Goal: Task Accomplishment & Management: Complete application form

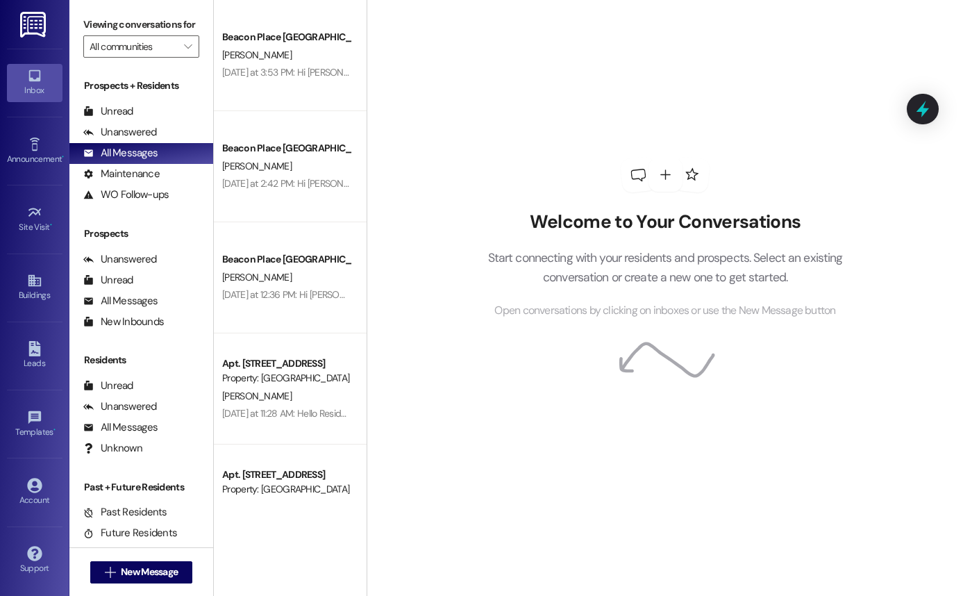
click at [31, 336] on div "Leads Go to Leads" at bounding box center [35, 355] width 56 height 68
click at [34, 362] on div "Leads" at bounding box center [34, 363] width 69 height 14
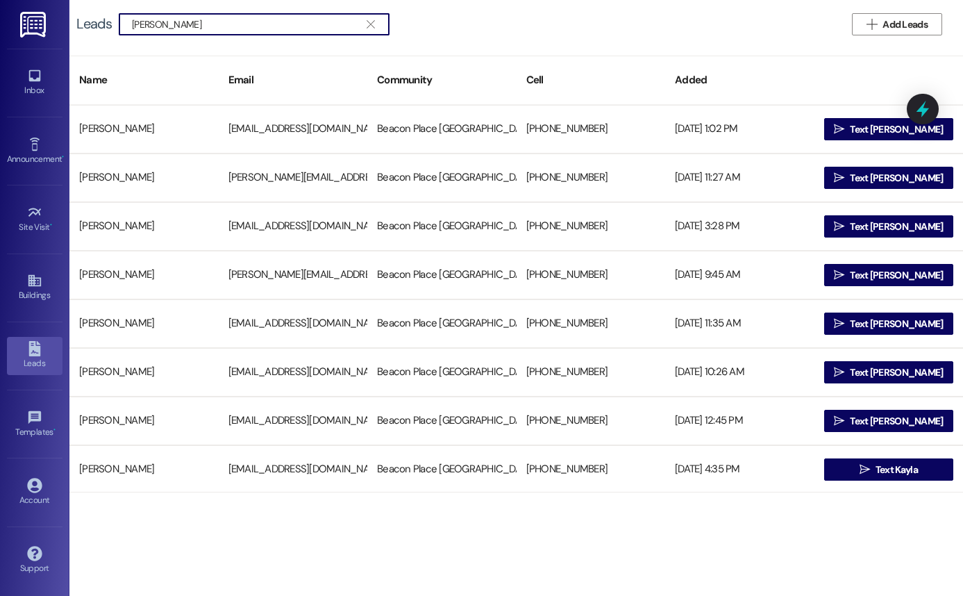
type input "[PERSON_NAME]"
click at [917, 25] on span "Add Leads" at bounding box center [904, 24] width 45 height 15
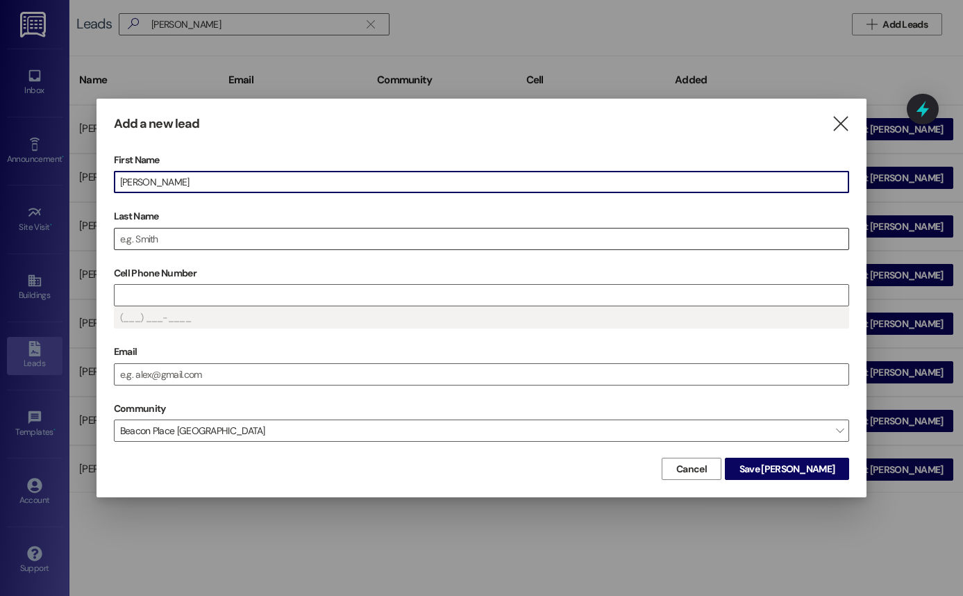
click at [329, 240] on input "Last Name" at bounding box center [482, 238] width 735 height 21
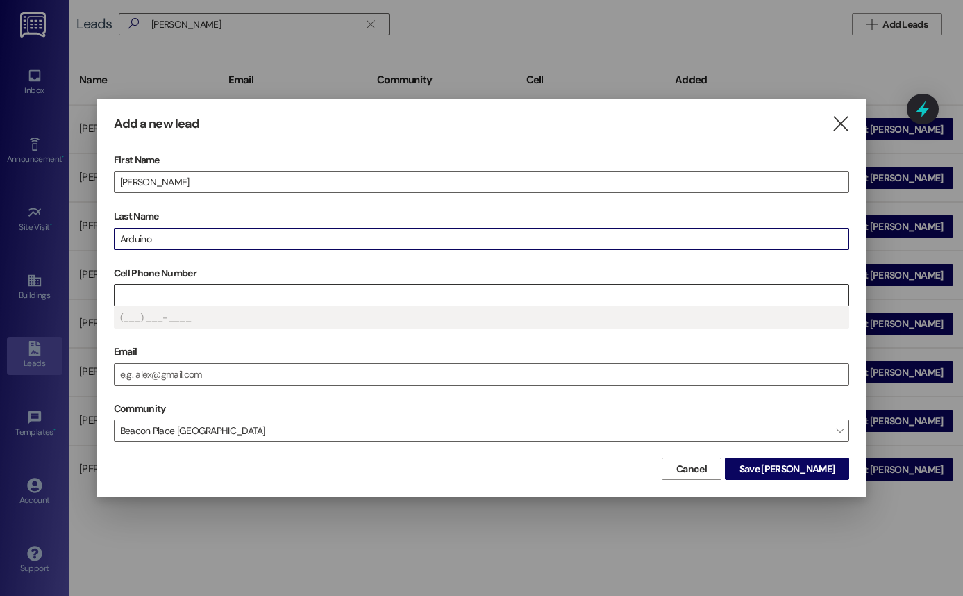
click at [166, 301] on input "Cell Phone Number" at bounding box center [482, 295] width 735 height 21
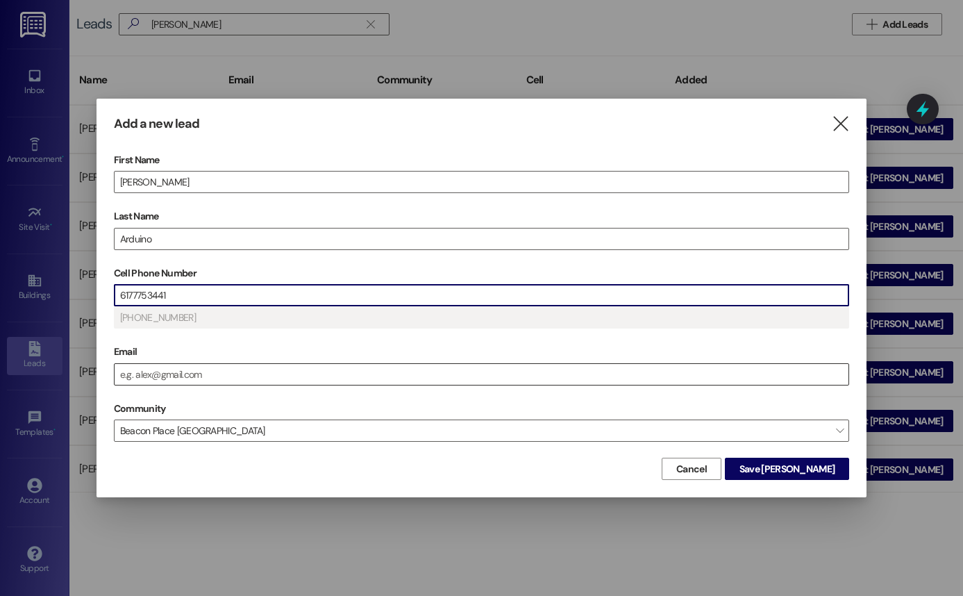
click at [162, 380] on input "Email" at bounding box center [482, 374] width 735 height 21
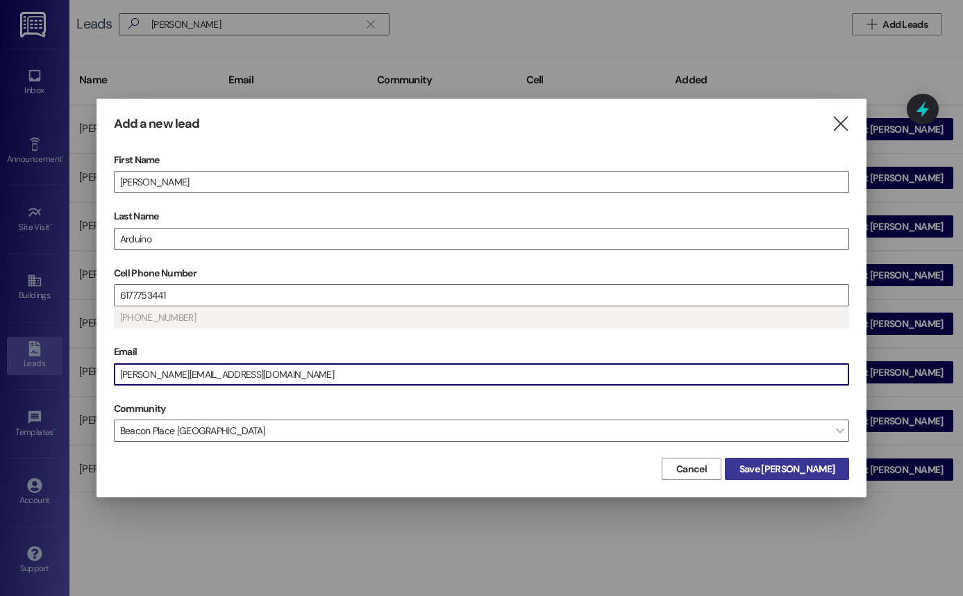
click at [830, 473] on span "Save [PERSON_NAME]" at bounding box center [786, 469] width 95 height 15
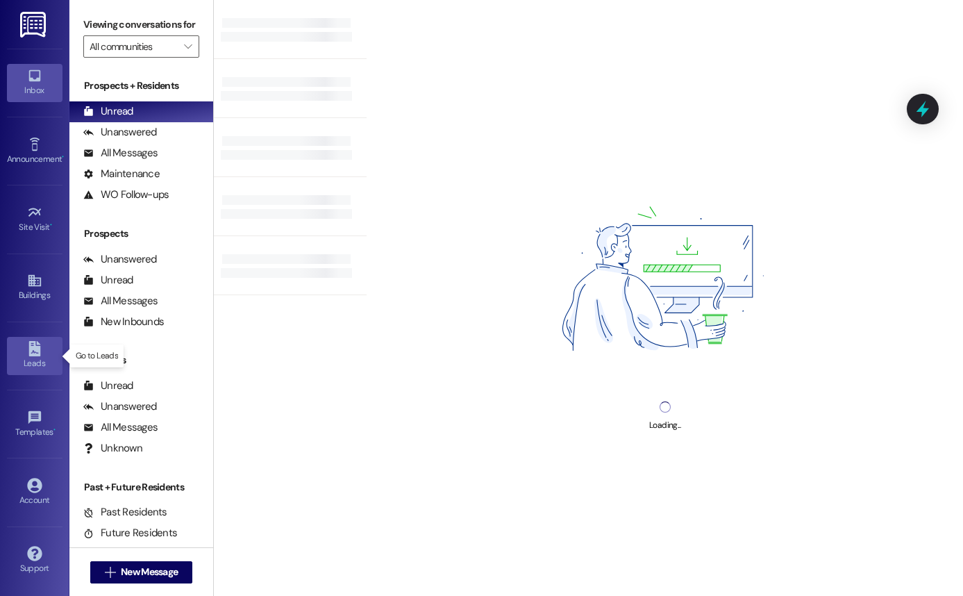
click at [36, 362] on div "Leads" at bounding box center [34, 363] width 69 height 14
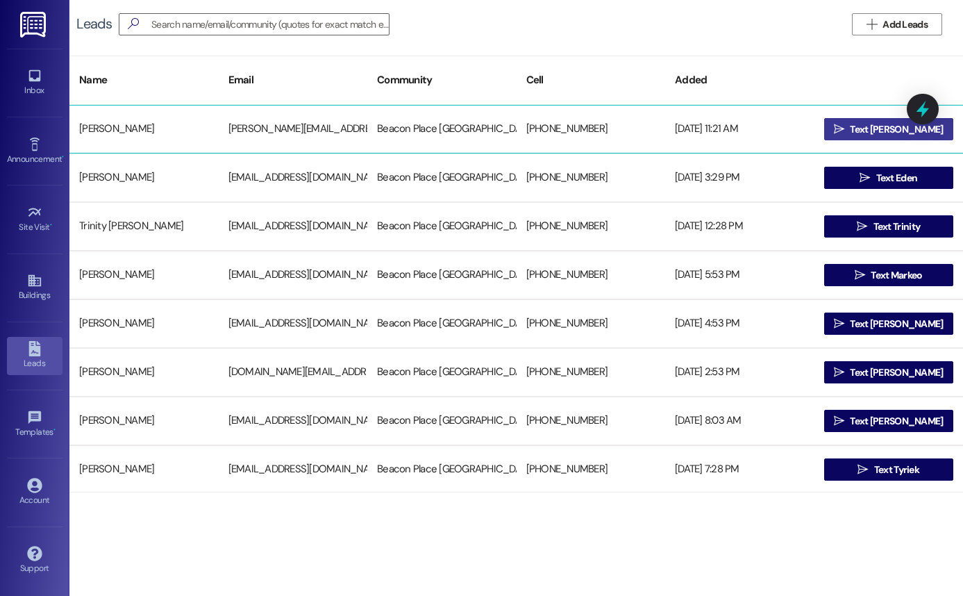
click at [868, 135] on span "Text [PERSON_NAME]" at bounding box center [896, 129] width 99 height 15
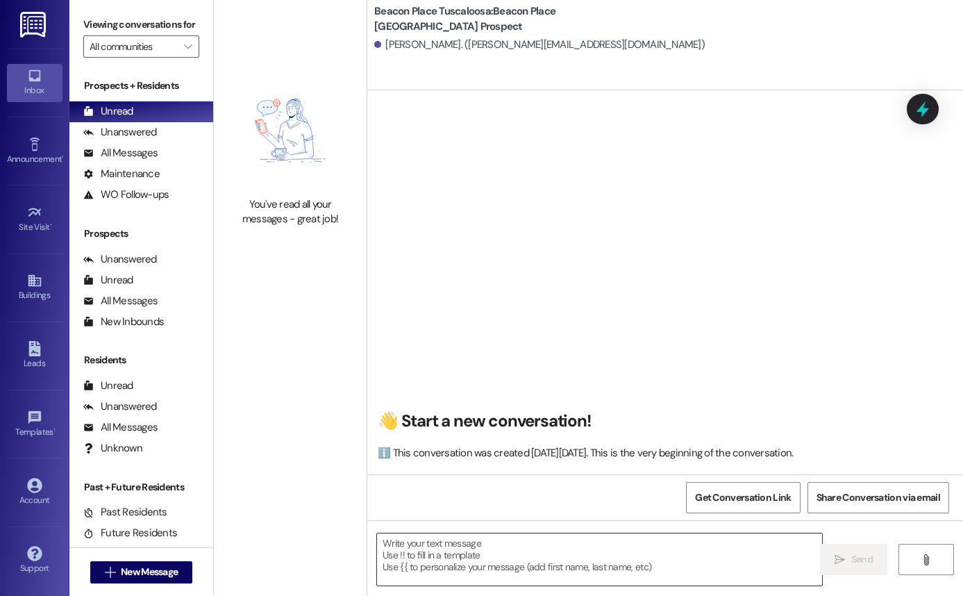
click at [582, 537] on textarea at bounding box center [599, 559] width 445 height 52
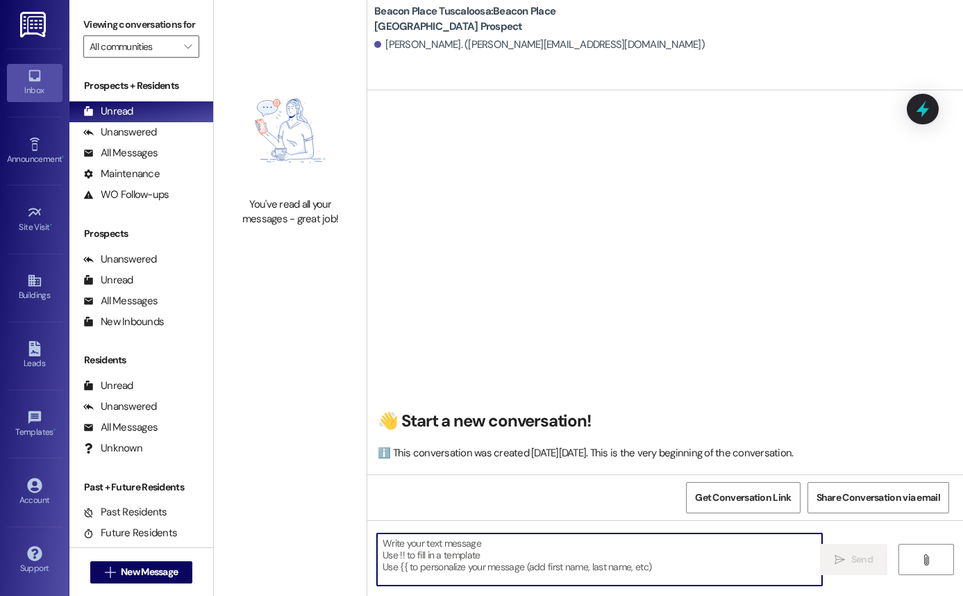
type textarea "h"
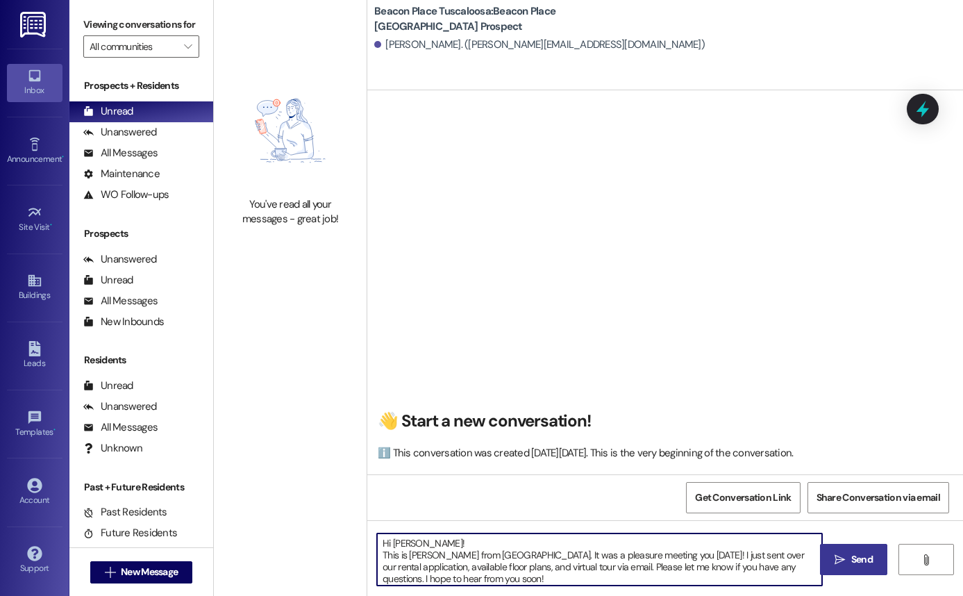
type textarea "Hi [PERSON_NAME]! This is [PERSON_NAME] from [GEOGRAPHIC_DATA]. It was a pleasu…"
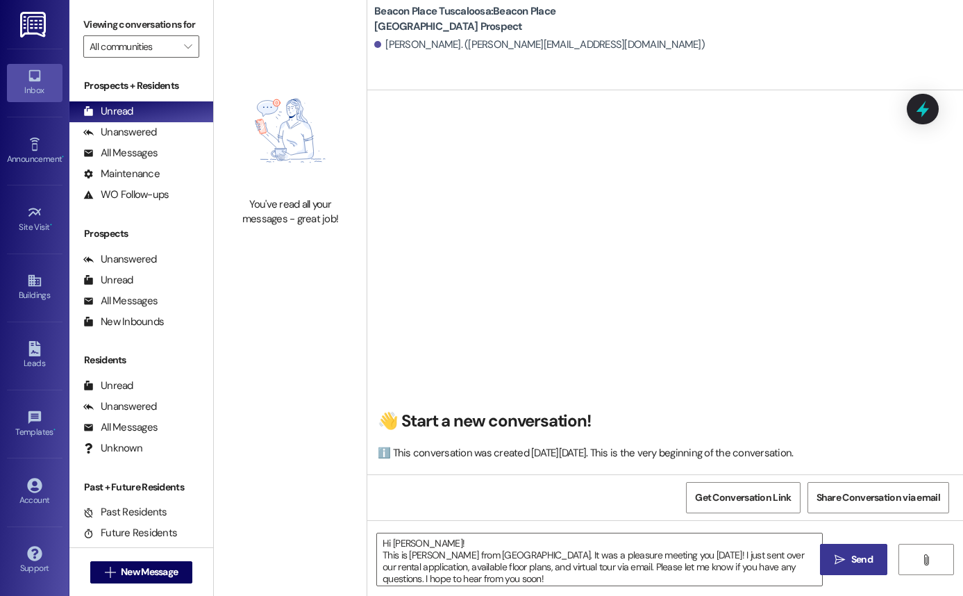
click at [858, 565] on span "Send" at bounding box center [862, 559] width 22 height 15
